Goal: Information Seeking & Learning: Learn about a topic

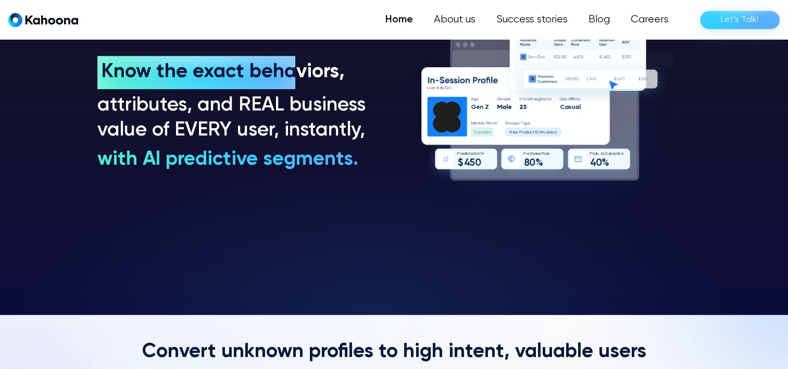
scroll to position [839, 0]
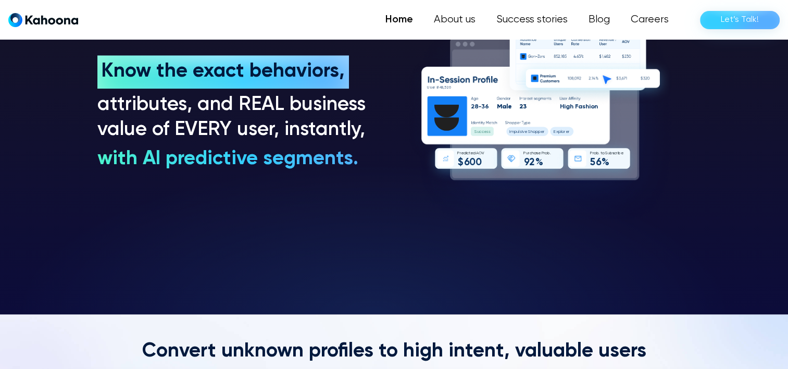
drag, startPoint x: 99, startPoint y: 70, endPoint x: 362, endPoint y: 166, distance: 279.7
click at [362, 166] on div "Know the exact behaviors, Know the exact behaviors, attributes, and REAL busine…" at bounding box center [234, 113] width 274 height 117
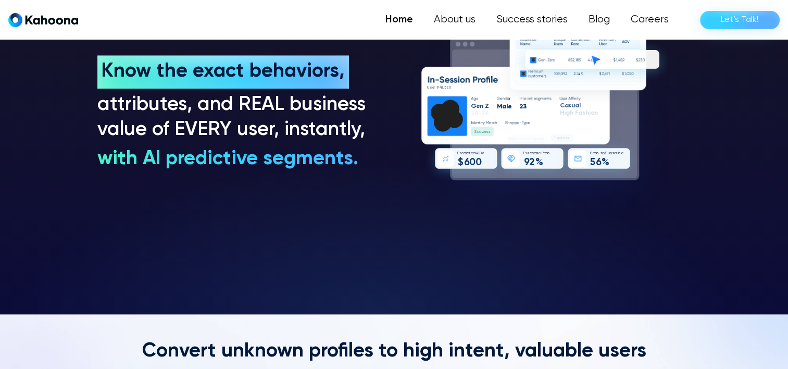
copy div "Know the exact behaviors, Know the exact behaviors, attributes, and REAL busine…"
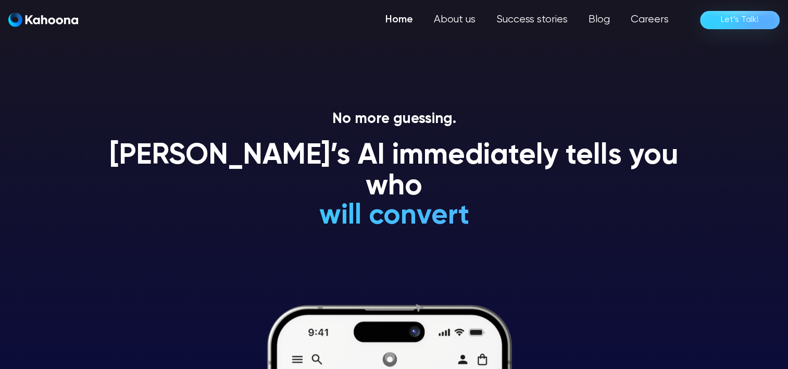
scroll to position [0, 0]
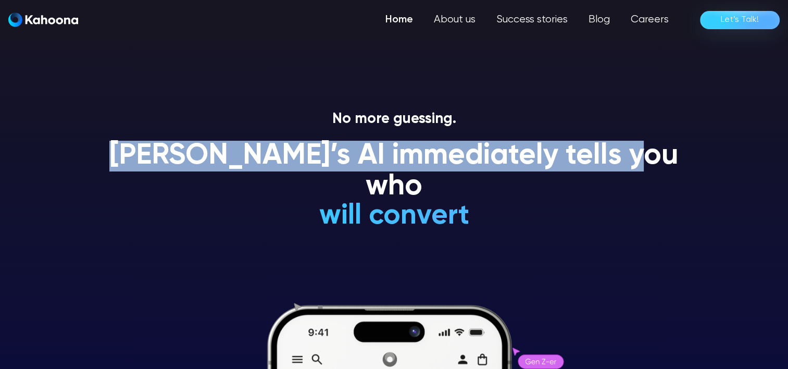
drag, startPoint x: 120, startPoint y: 157, endPoint x: 682, endPoint y: 167, distance: 561.4
click at [682, 167] on div "No more guessing. [PERSON_NAME]’s AI immediately tells you who will convert wil…" at bounding box center [394, 239] width 594 height 258
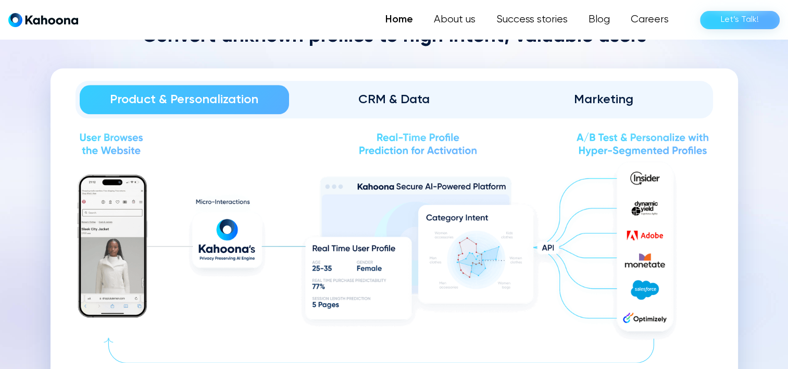
scroll to position [1154, 0]
click at [553, 104] on div "Marketing" at bounding box center [603, 99] width 181 height 17
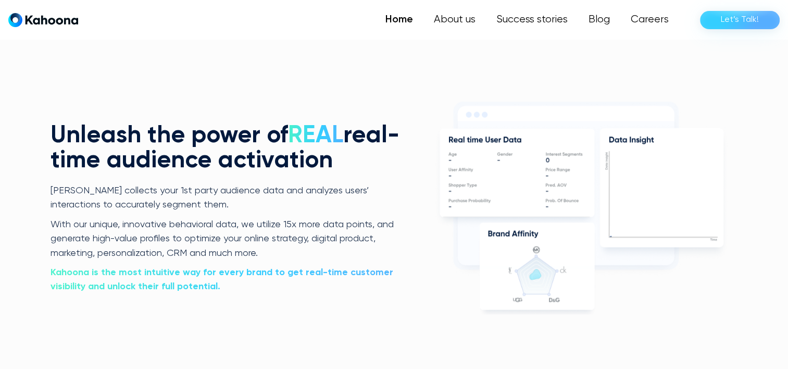
scroll to position [2047, 0]
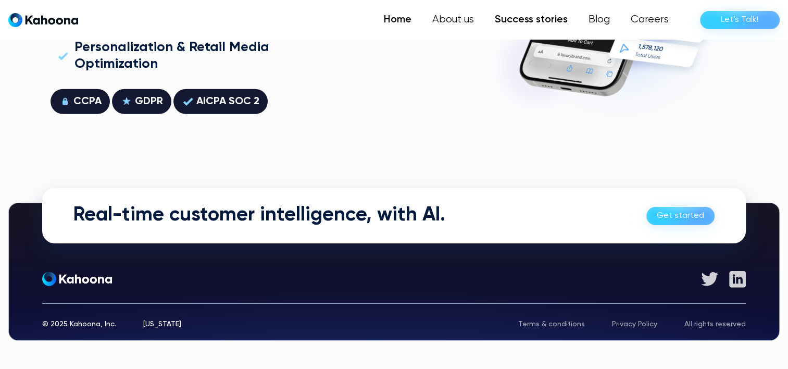
click at [544, 23] on link "Success stories" at bounding box center [531, 19] width 94 height 21
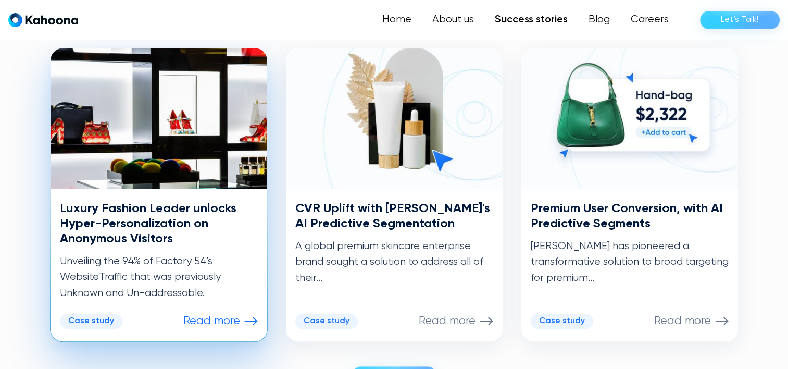
scroll to position [525, 0]
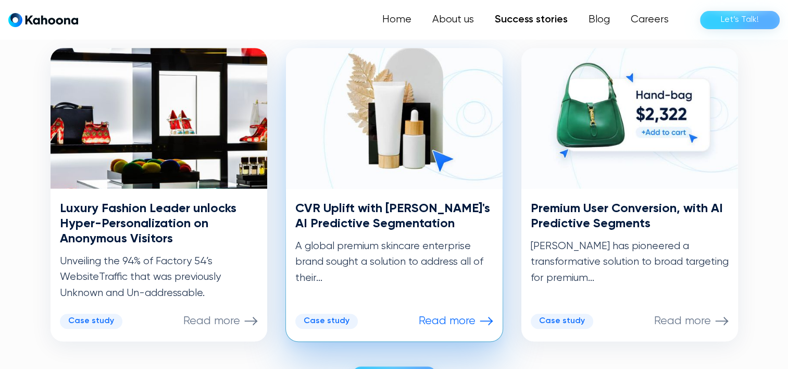
click at [417, 191] on div "CVR Uplift with Kahoona's AI Predictive Segmentation A global premium skincare …" at bounding box center [394, 264] width 217 height 153
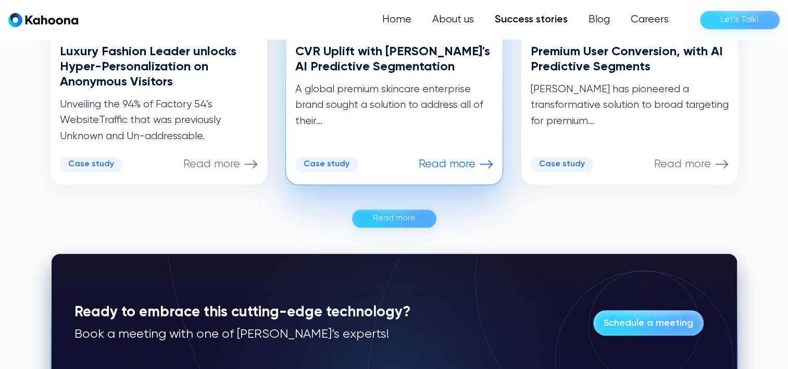
scroll to position [682, 0]
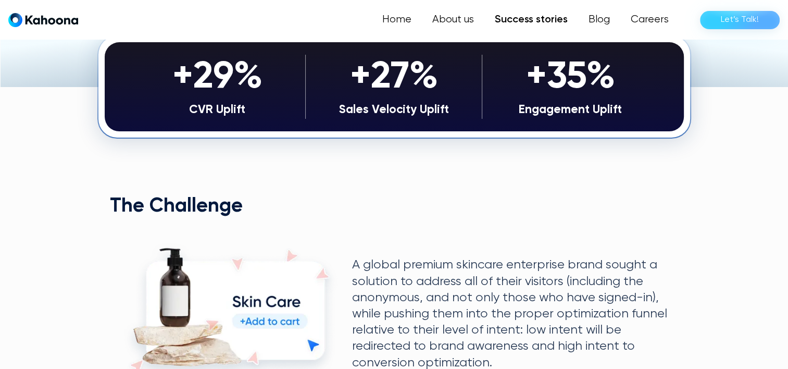
scroll to position [208, 0]
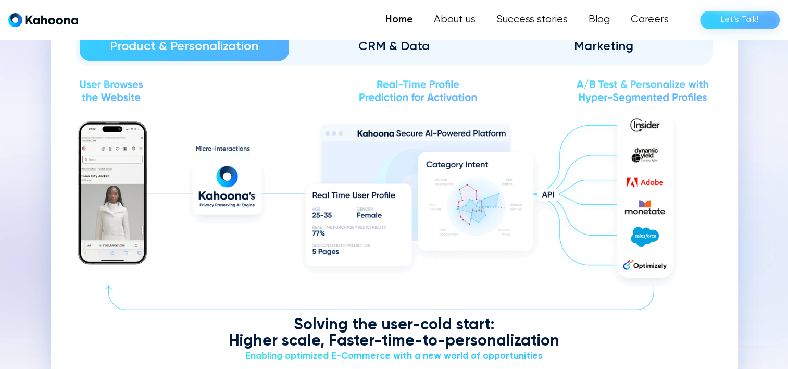
click at [610, 51] on div "Marketing" at bounding box center [603, 46] width 181 height 17
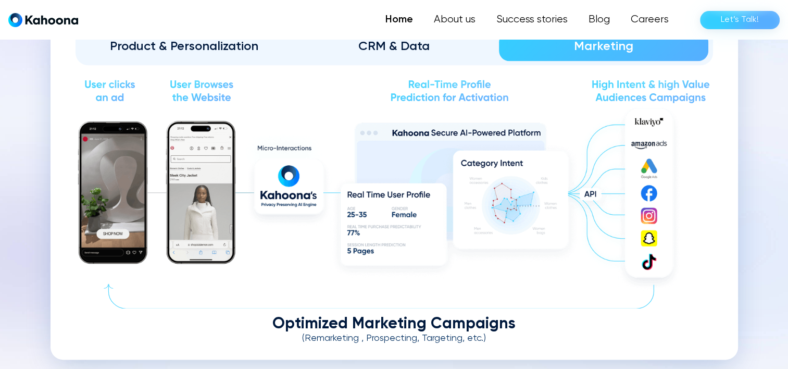
drag, startPoint x: 323, startPoint y: 318, endPoint x: 314, endPoint y: 318, distance: 8.9
click at [323, 318] on div "Optimized Marketing Campaigns" at bounding box center [393, 324] width 637 height 16
drag, startPoint x: 285, startPoint y: 323, endPoint x: 413, endPoint y: 329, distance: 127.7
click at [413, 329] on div "Optimized Marketing Campaigns" at bounding box center [393, 324] width 637 height 16
drag, startPoint x: 413, startPoint y: 329, endPoint x: 566, endPoint y: 333, distance: 153.1
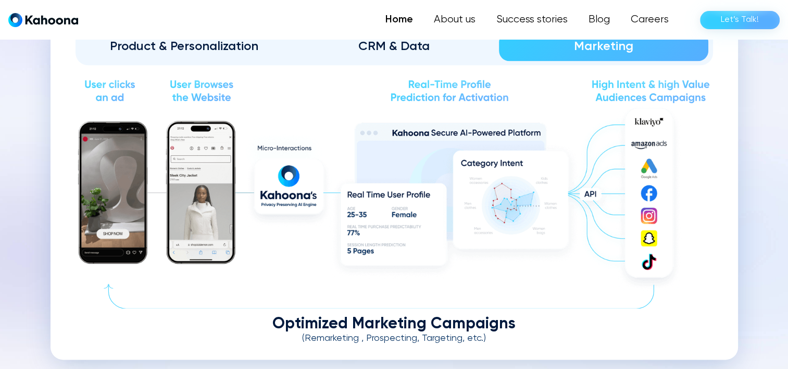
click at [567, 337] on div "(Remarketing , Prospecting, Targeting, etc.)" at bounding box center [393, 338] width 637 height 11
